Goal: Information Seeking & Learning: Learn about a topic

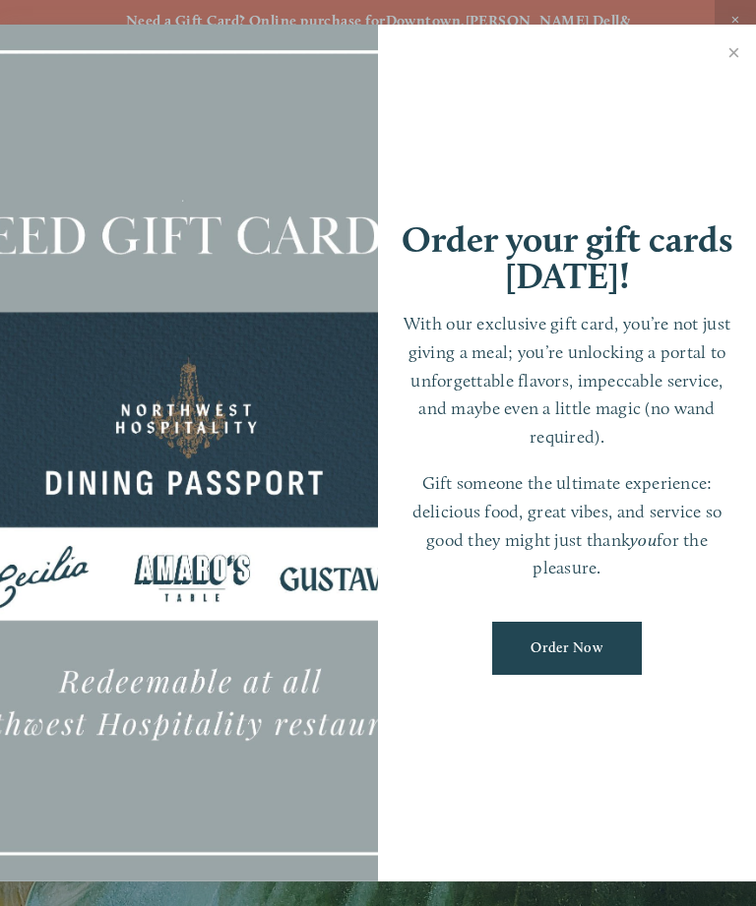
click at [733, 54] on link "Close" at bounding box center [733, 55] width 38 height 55
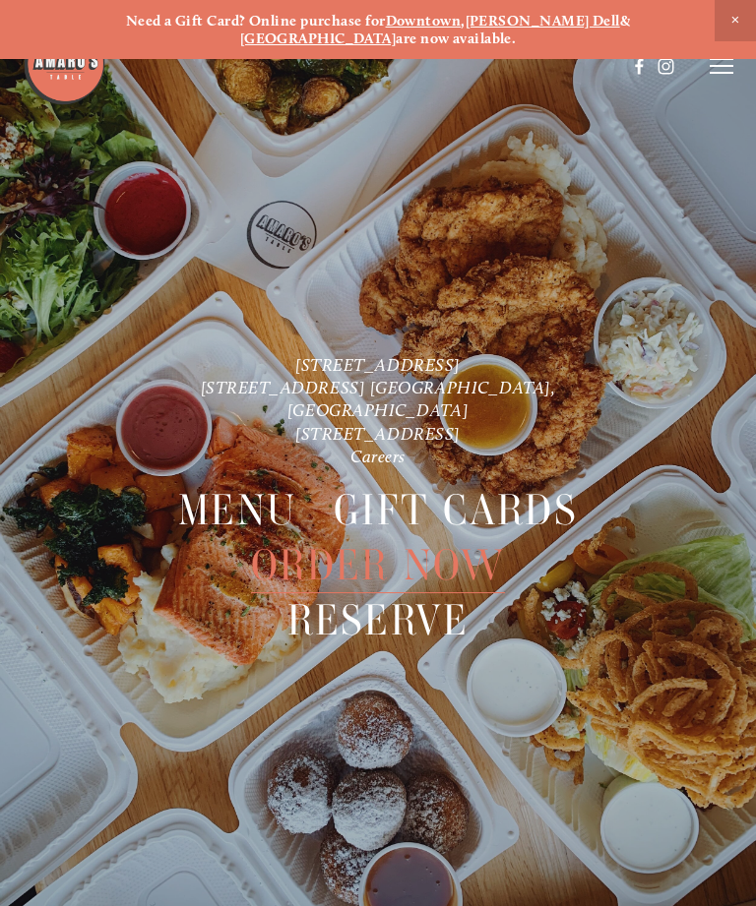
click at [664, 64] on use at bounding box center [665, 65] width 33 height 33
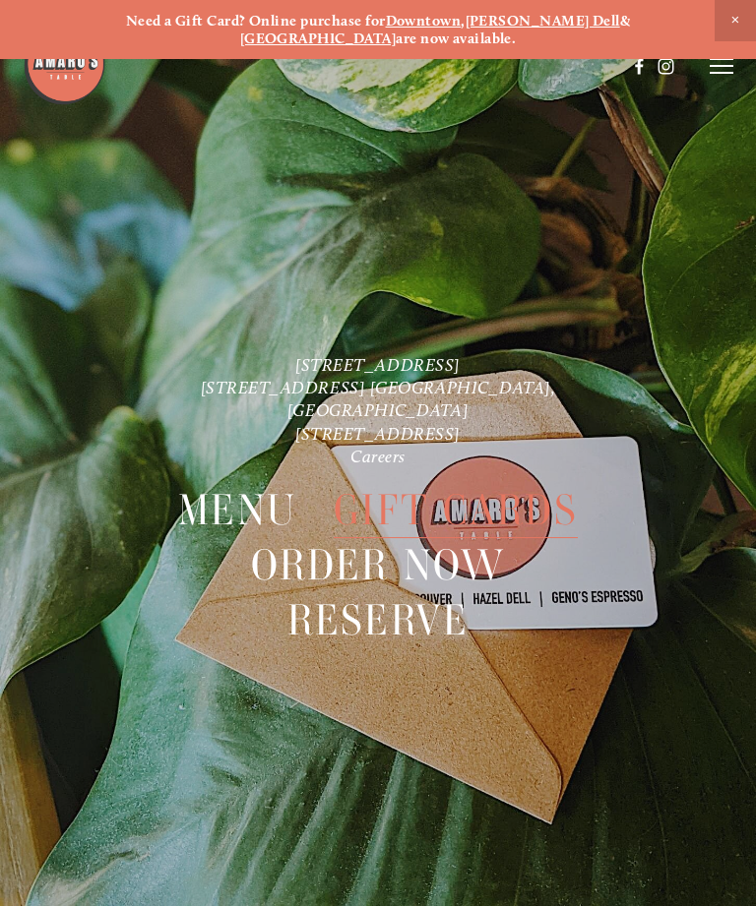
click at [714, 72] on icon at bounding box center [721, 66] width 24 height 18
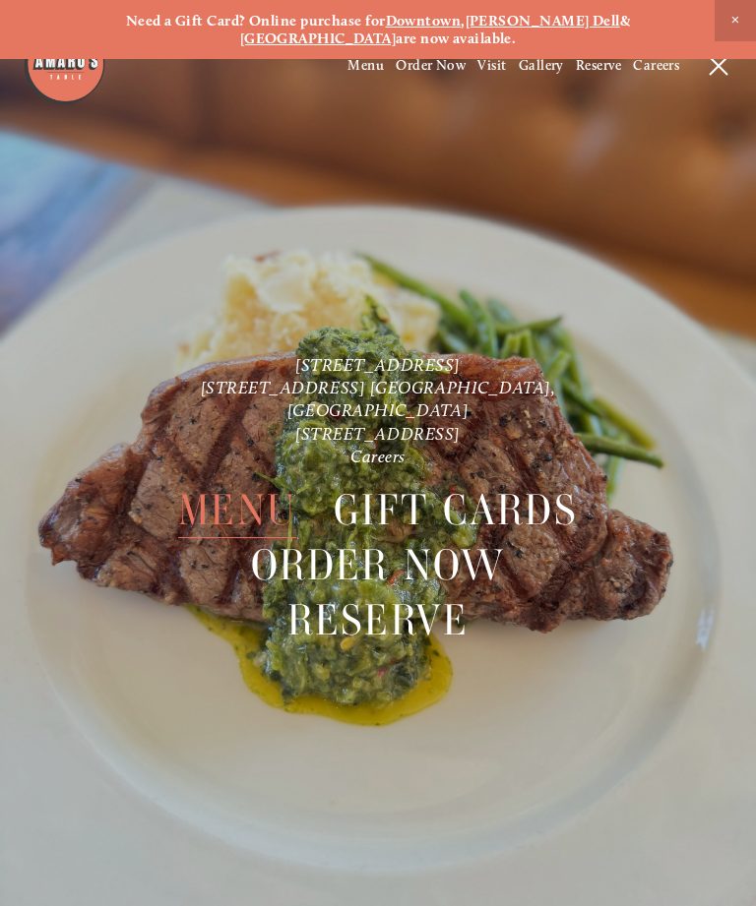
click at [233, 495] on span "Menu" at bounding box center [237, 510] width 118 height 55
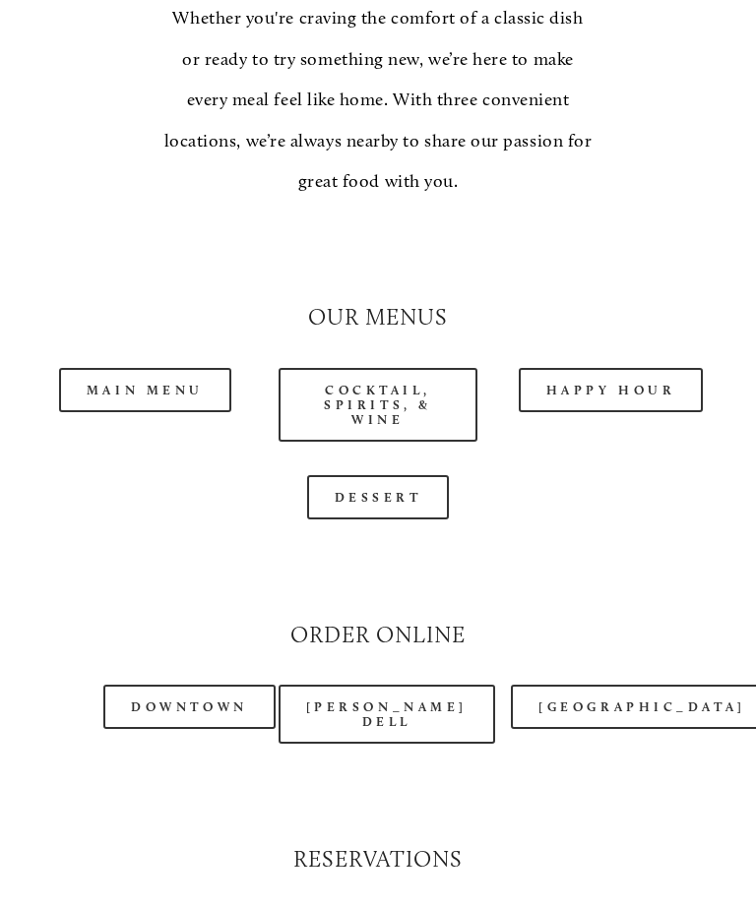
scroll to position [1628, 0]
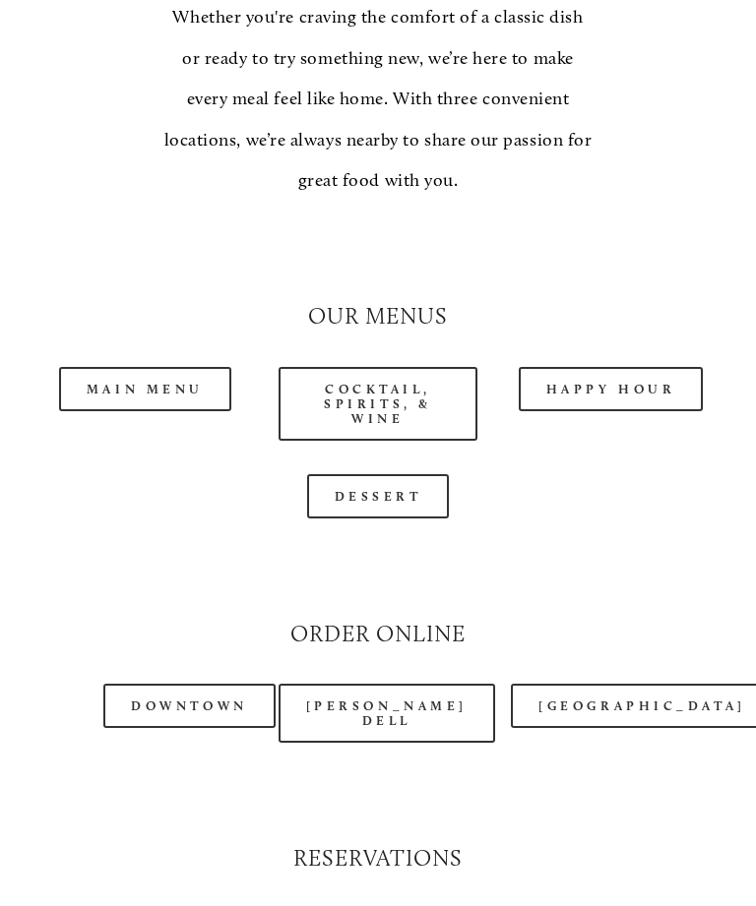
click at [381, 371] on link "Cocktail, Spirits, & Wine" at bounding box center [378, 404] width 200 height 74
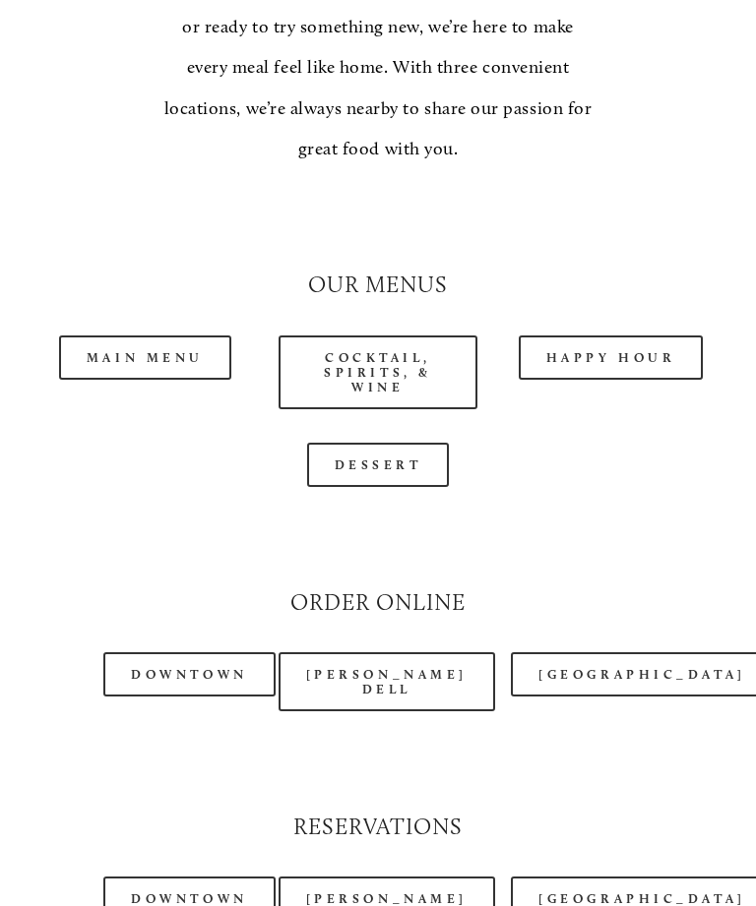
click at [384, 443] on link "Dessert" at bounding box center [378, 465] width 143 height 44
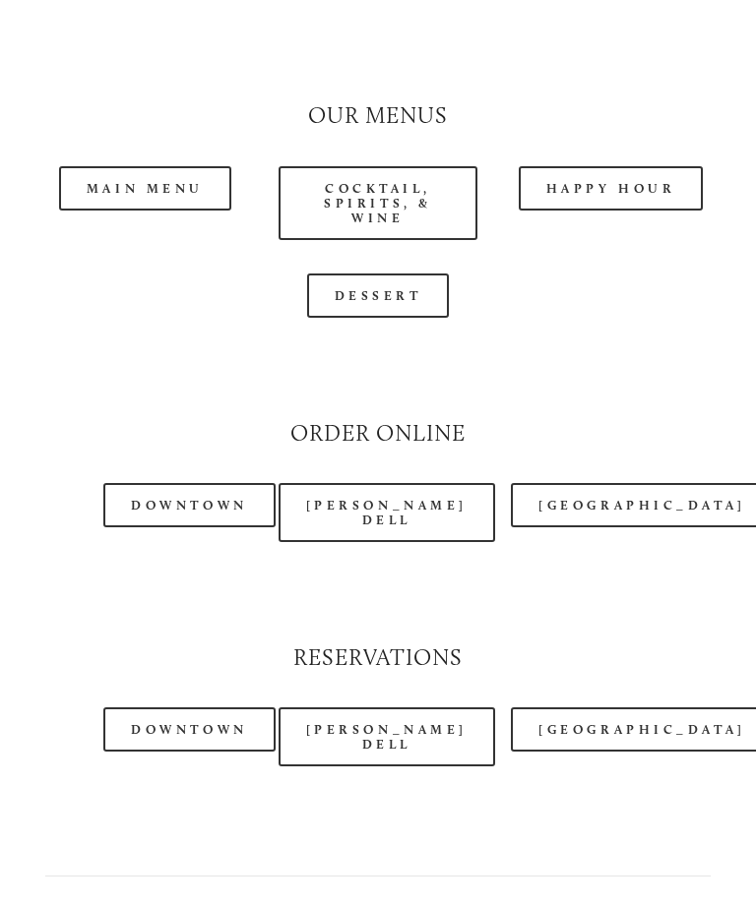
scroll to position [1872, 0]
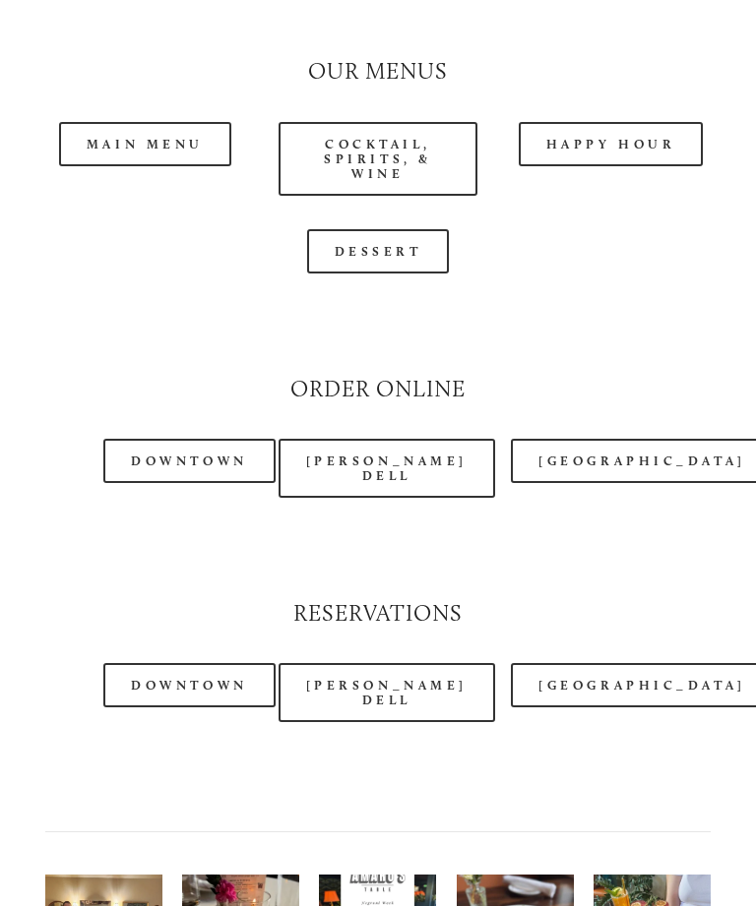
click at [148, 123] on link "Main Menu" at bounding box center [145, 145] width 172 height 44
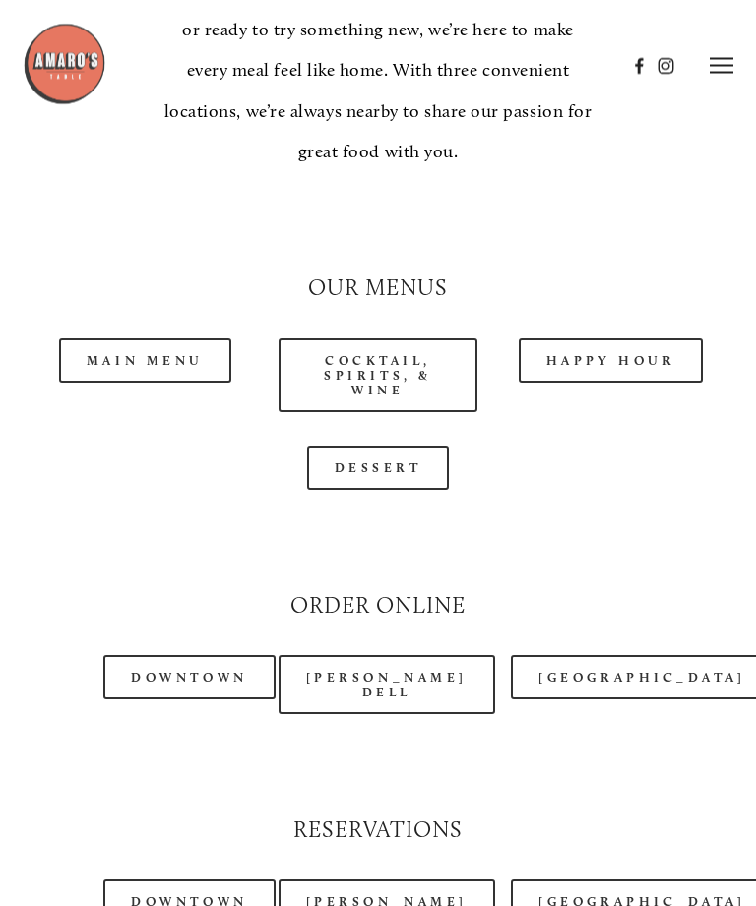
scroll to position [1656, 0]
click at [595, 339] on link "Happy Hour" at bounding box center [611, 361] width 185 height 44
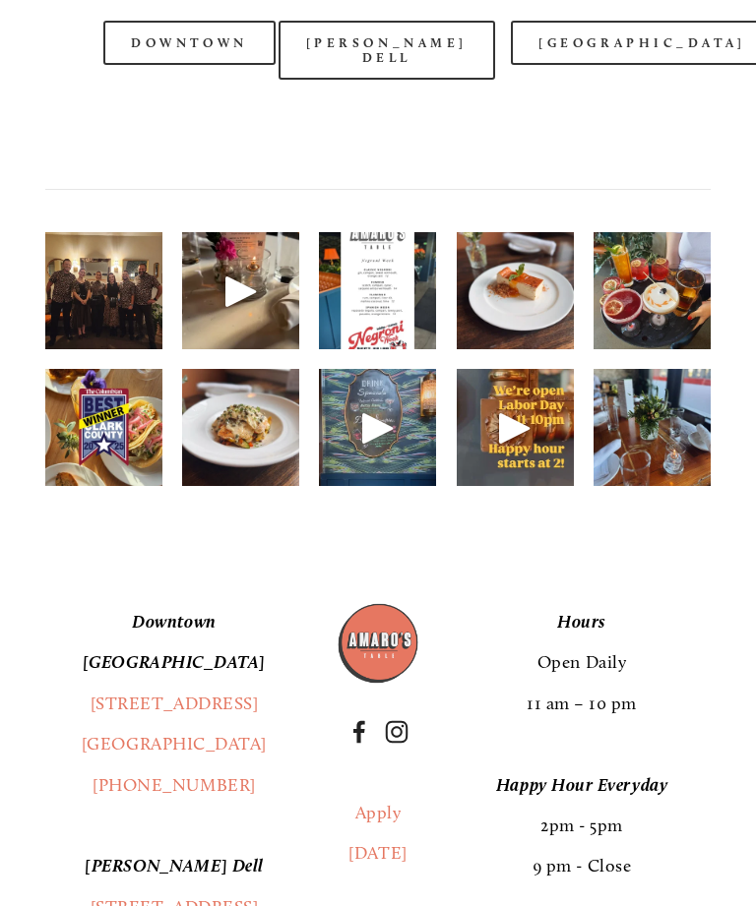
scroll to position [2515, 0]
click at [369, 277] on img at bounding box center [377, 291] width 117 height 156
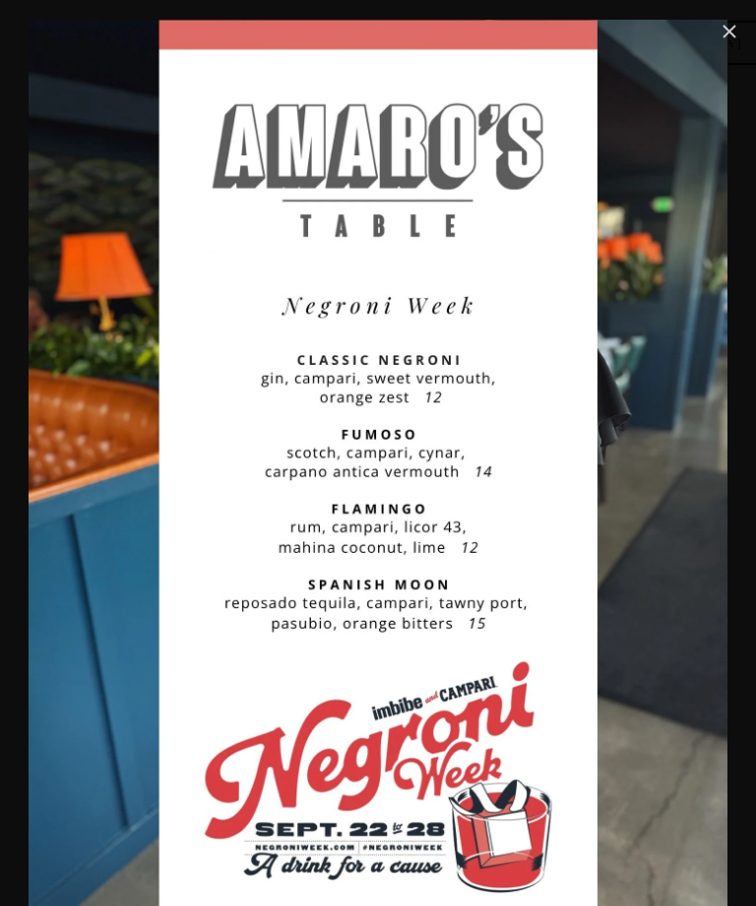
click at [727, 34] on link "Close" at bounding box center [729, 32] width 24 height 24
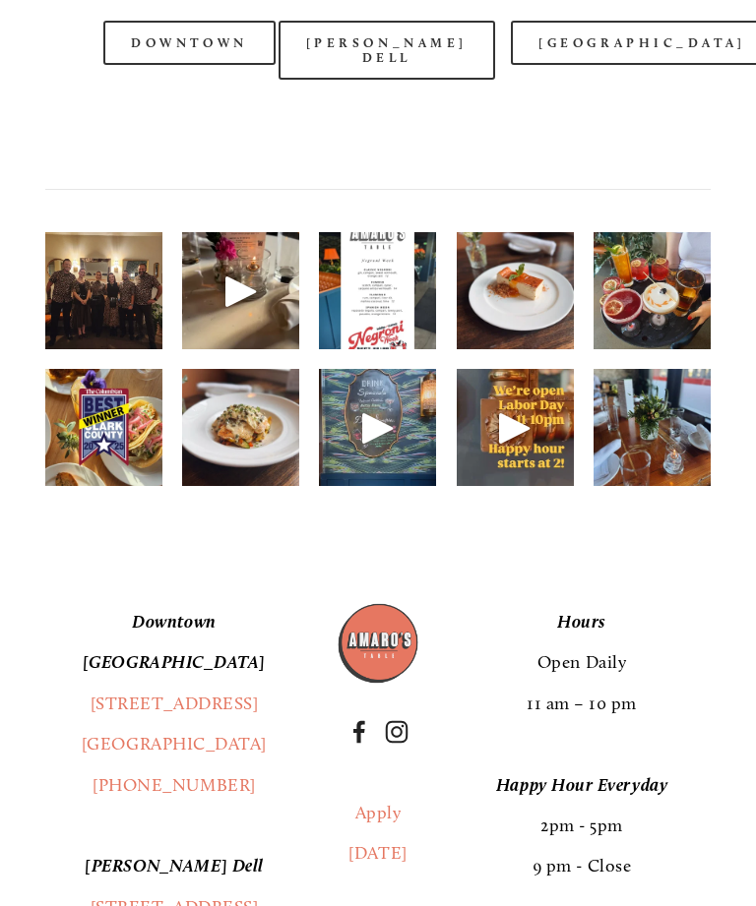
click at [229, 418] on img at bounding box center [240, 427] width 117 height 156
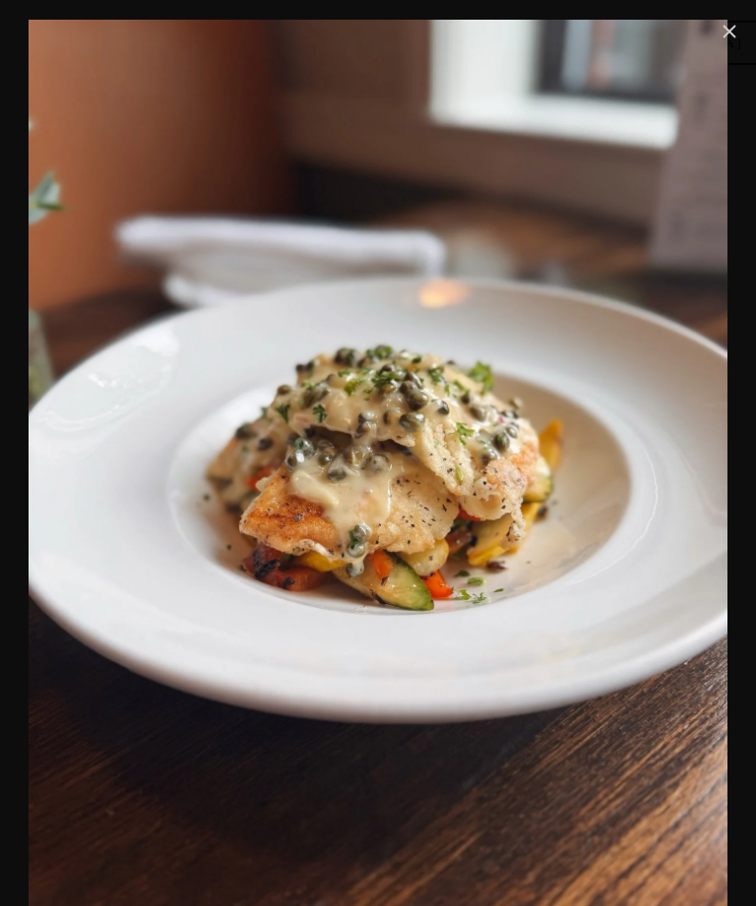
click at [719, 38] on link "Close" at bounding box center [729, 32] width 24 height 24
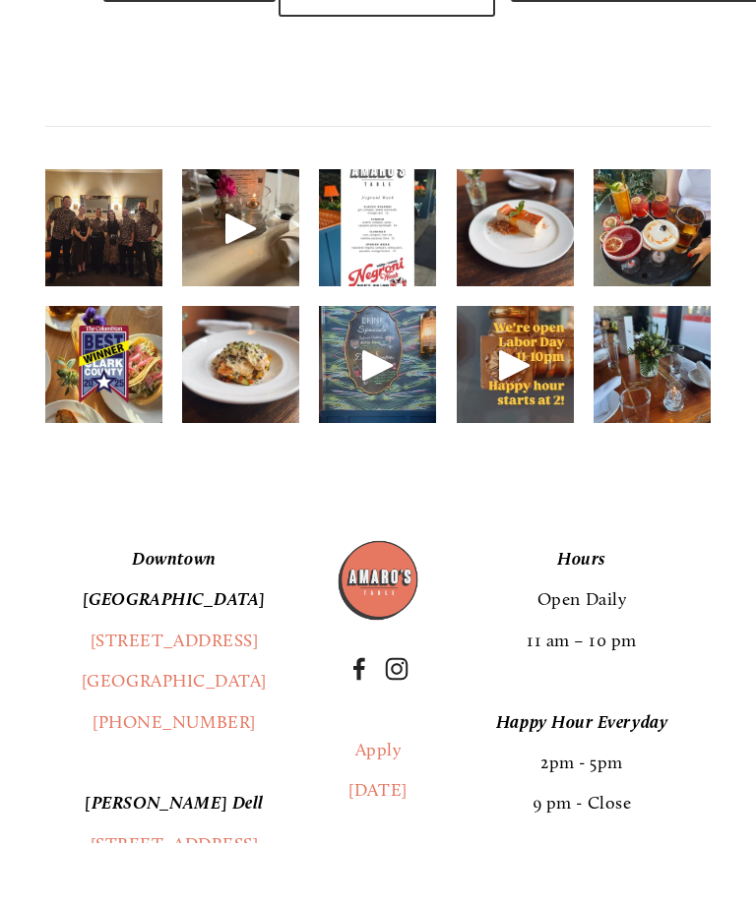
scroll to position [2578, 0]
